Goal: Find specific page/section: Find specific page/section

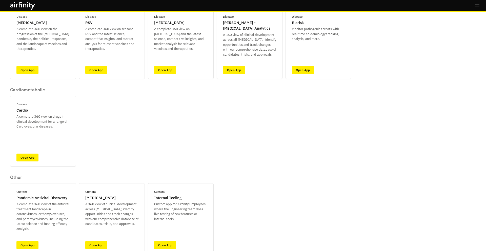
scroll to position [17, 0]
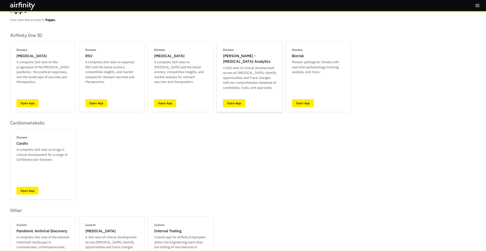
click at [232, 100] on link "Open App" at bounding box center [234, 103] width 22 height 8
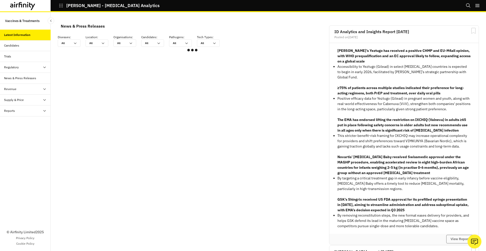
scroll to position [304, 152]
click at [38, 68] on div "Regulatory" at bounding box center [27, 67] width 47 height 5
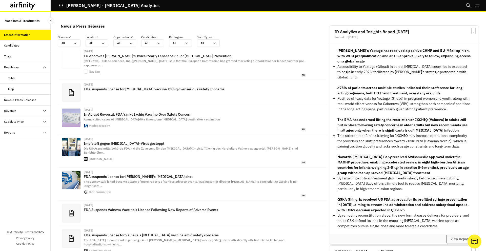
scroll to position [337, 152]
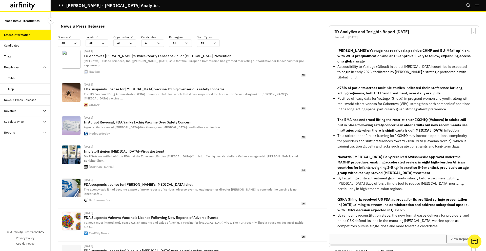
click at [30, 132] on div "Reports" at bounding box center [27, 132] width 47 height 5
click at [27, 145] on div "Reports" at bounding box center [29, 143] width 43 height 5
